Goal: Task Accomplishment & Management: Manage account settings

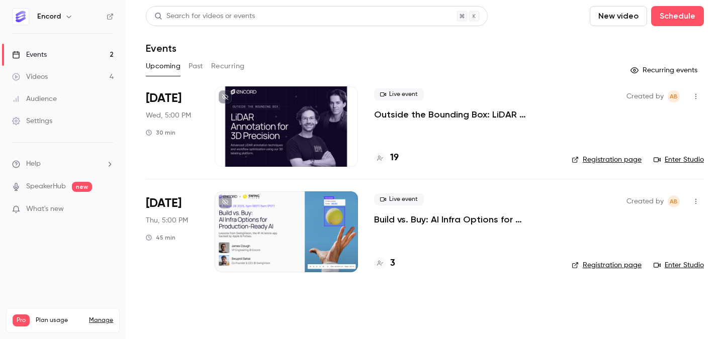
click at [42, 126] on div "Settings" at bounding box center [32, 121] width 40 height 10
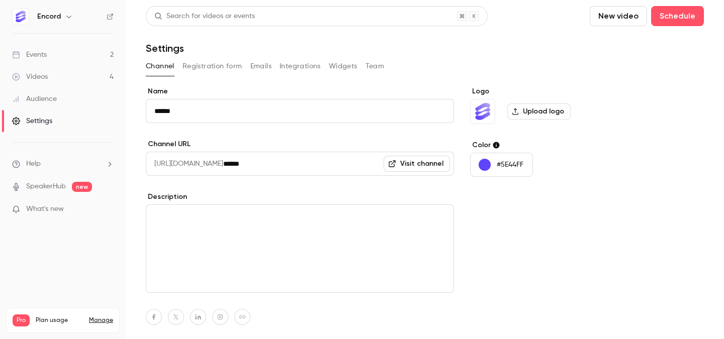
scroll to position [86, 0]
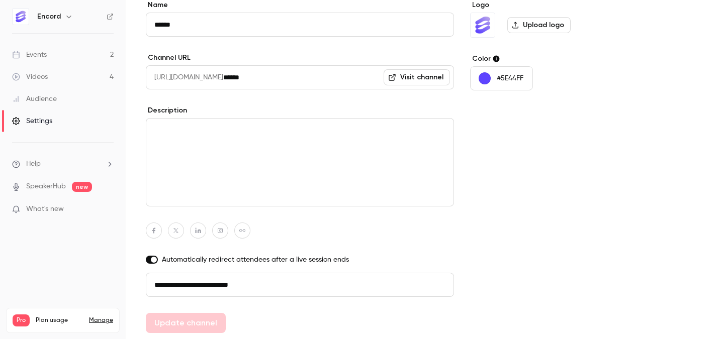
click at [88, 58] on link "Events 2" at bounding box center [63, 55] width 126 height 22
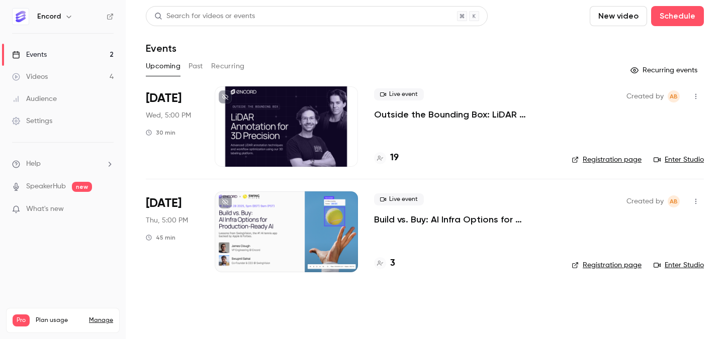
click at [55, 71] on link "Videos 4" at bounding box center [63, 77] width 126 height 22
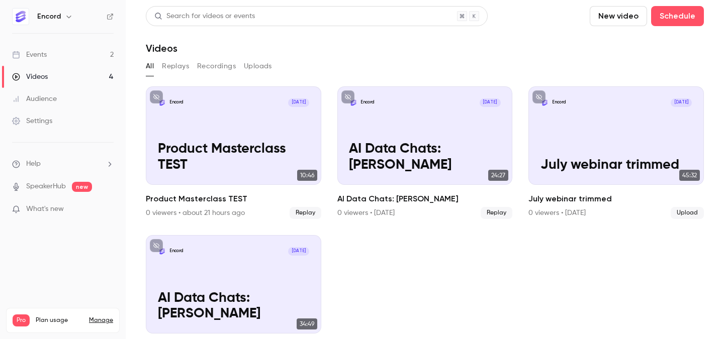
click at [42, 103] on div "Audience" at bounding box center [34, 99] width 45 height 10
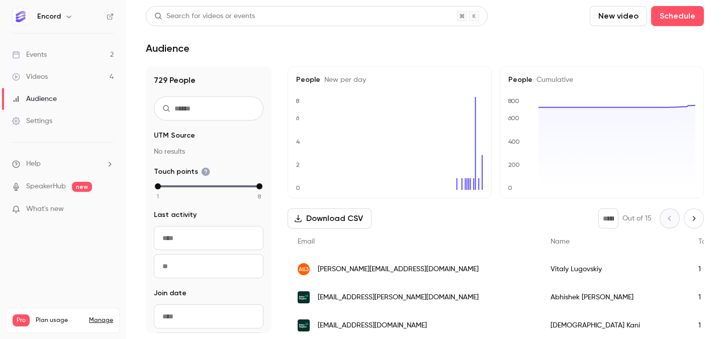
click at [48, 122] on div "Settings" at bounding box center [32, 121] width 40 height 10
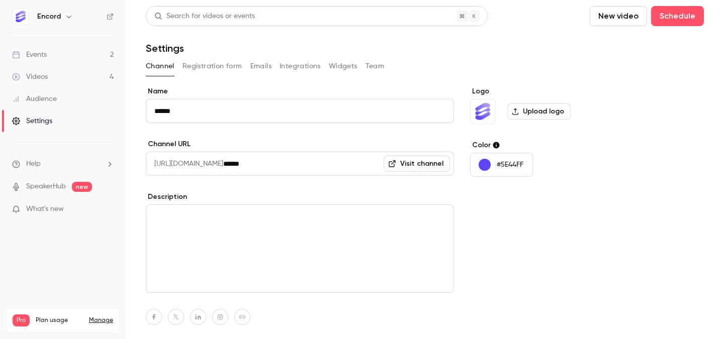
click at [251, 66] on button "Emails" at bounding box center [260, 66] width 21 height 16
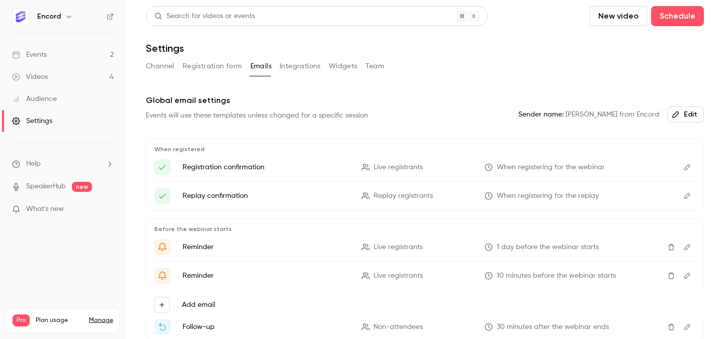
click at [160, 60] on button "Channel" at bounding box center [160, 66] width 29 height 16
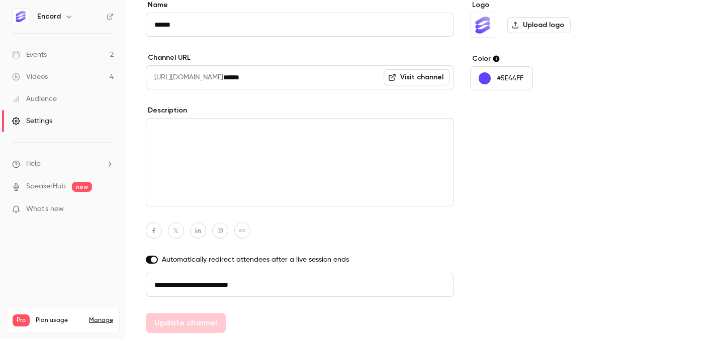
click at [33, 116] on link "Settings" at bounding box center [63, 121] width 126 height 22
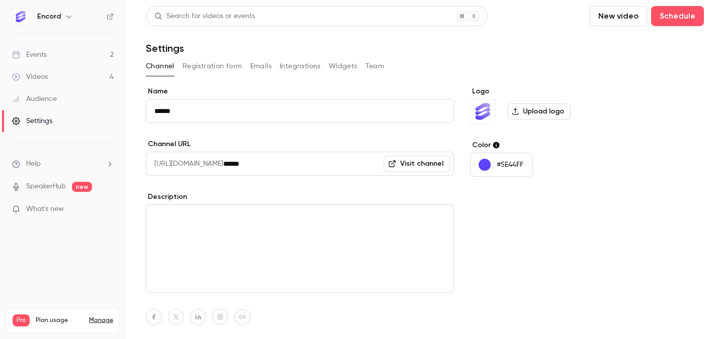
click at [377, 57] on div "**********" at bounding box center [425, 213] width 558 height 414
click at [374, 75] on div "Channel Registration form Emails Integrations Widgets Team" at bounding box center [425, 68] width 558 height 20
click at [374, 66] on button "Team" at bounding box center [374, 66] width 19 height 16
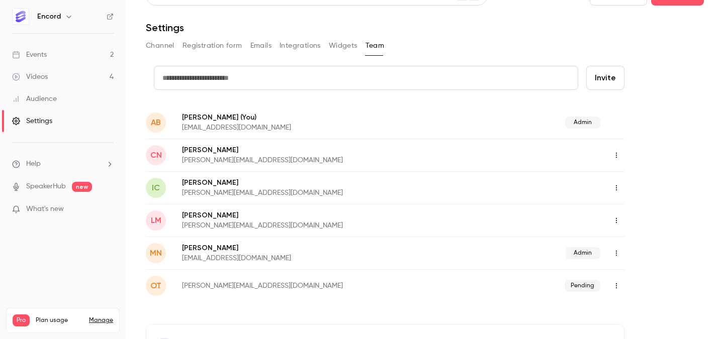
scroll to position [18, 0]
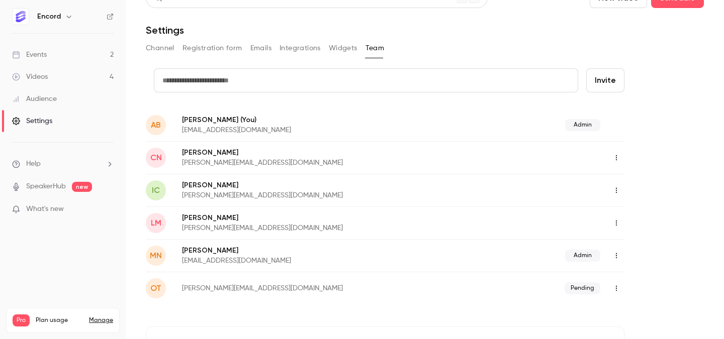
click at [252, 78] on input "text" at bounding box center [366, 80] width 424 height 24
type input "**********"
click at [609, 75] on button "Invite" at bounding box center [605, 80] width 38 height 24
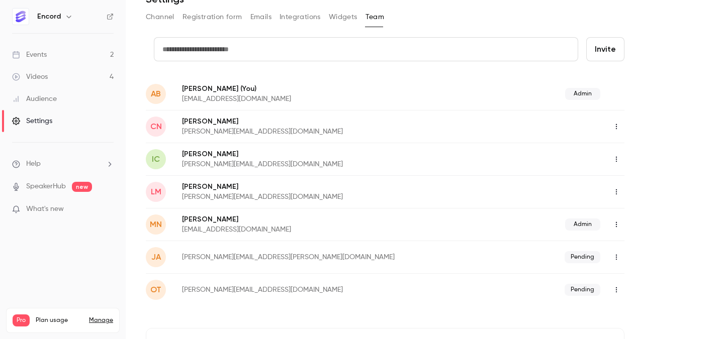
scroll to position [20, 0]
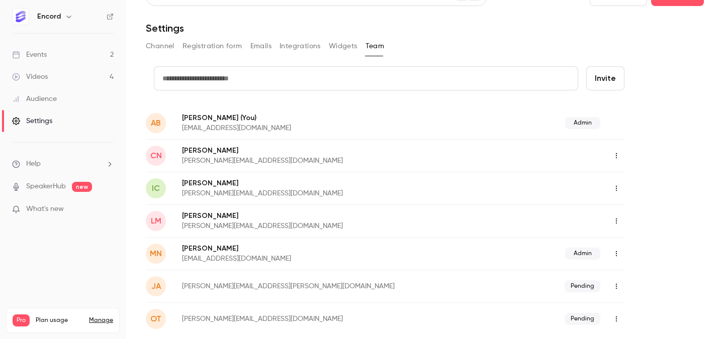
click at [65, 60] on link "Events 2" at bounding box center [63, 55] width 126 height 22
